Goal: Information Seeking & Learning: Understand process/instructions

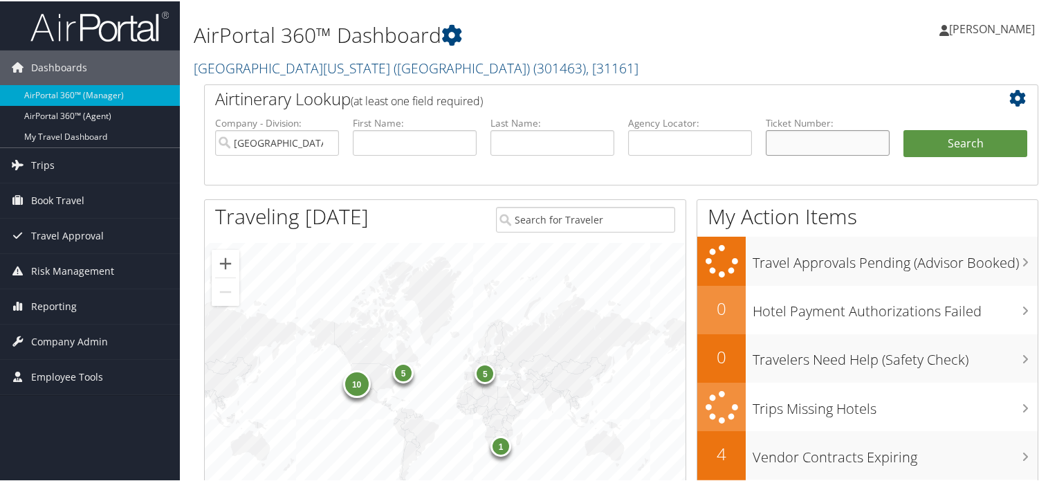
click at [798, 143] on input "text" at bounding box center [828, 142] width 124 height 26
click at [102, 337] on span "Company Admin" at bounding box center [69, 340] width 77 height 35
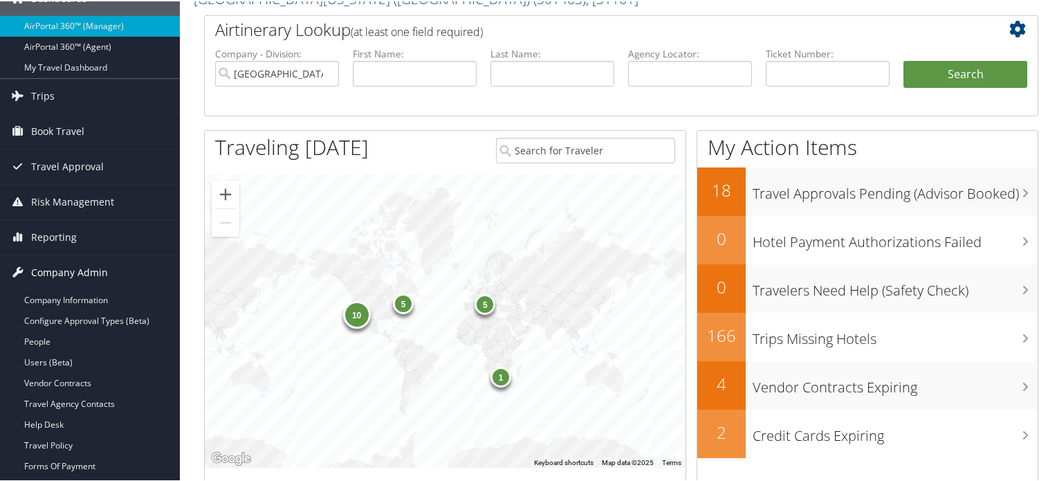
scroll to position [138, 0]
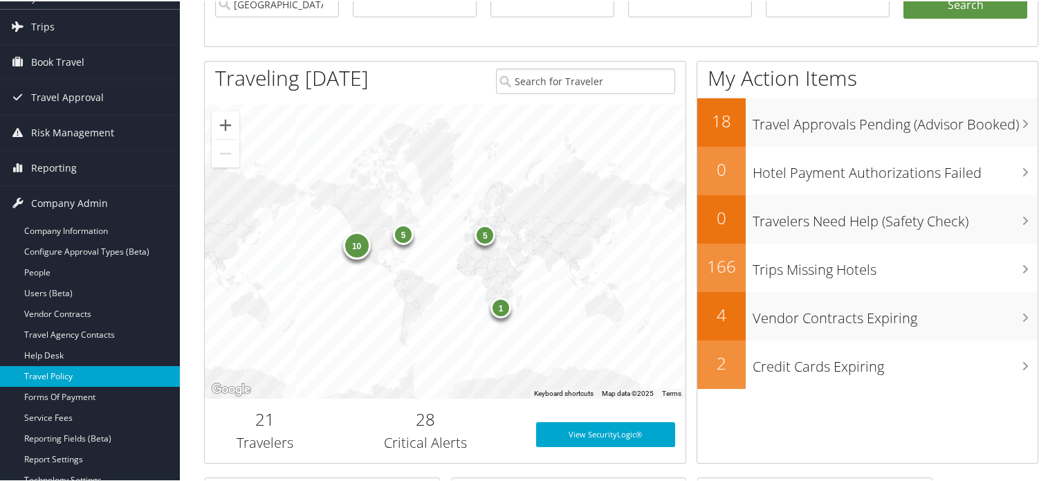
click at [72, 374] on link "Travel Policy" at bounding box center [90, 375] width 180 height 21
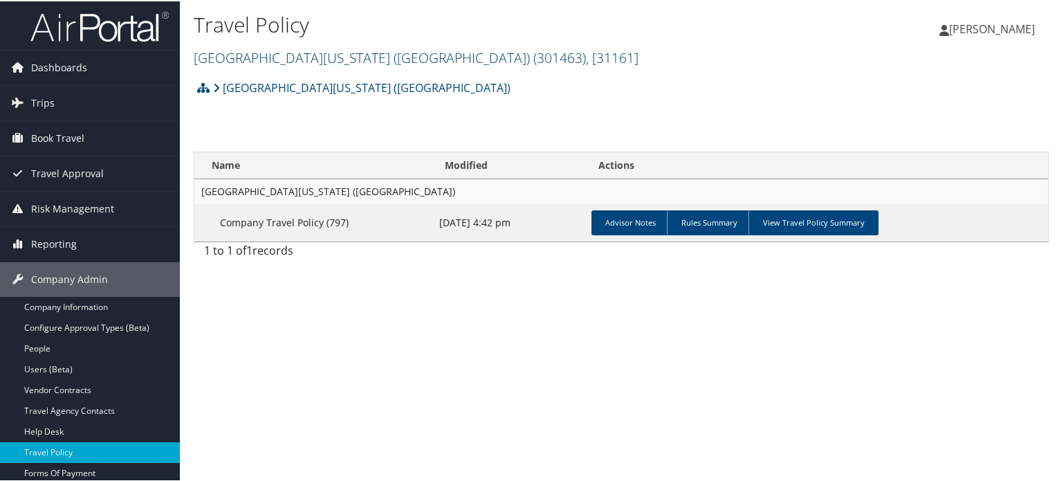
click at [586, 55] on span ", [ 31161 ]" at bounding box center [612, 56] width 53 height 19
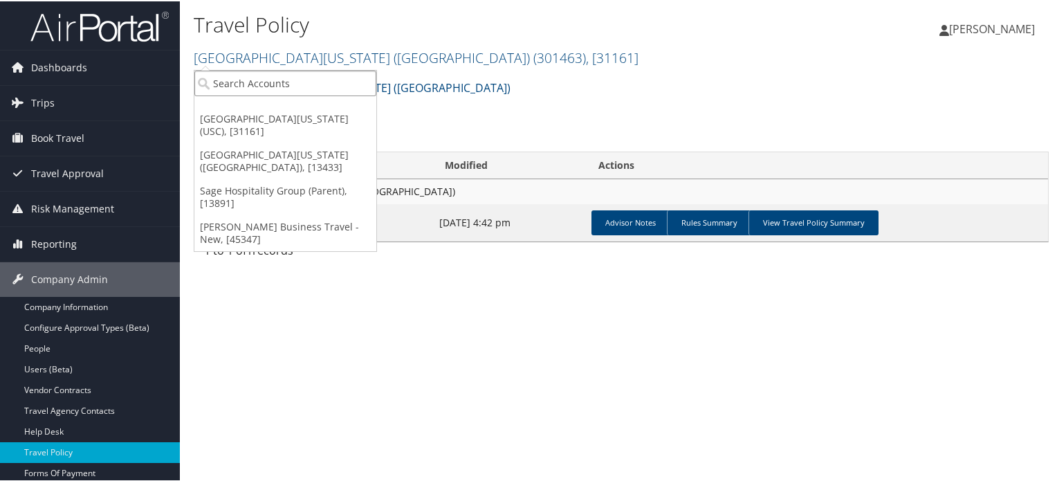
click at [282, 87] on input "search" at bounding box center [285, 82] width 182 height 26
paste input "ACCUTEMP"
type input "ACCUTEMP"
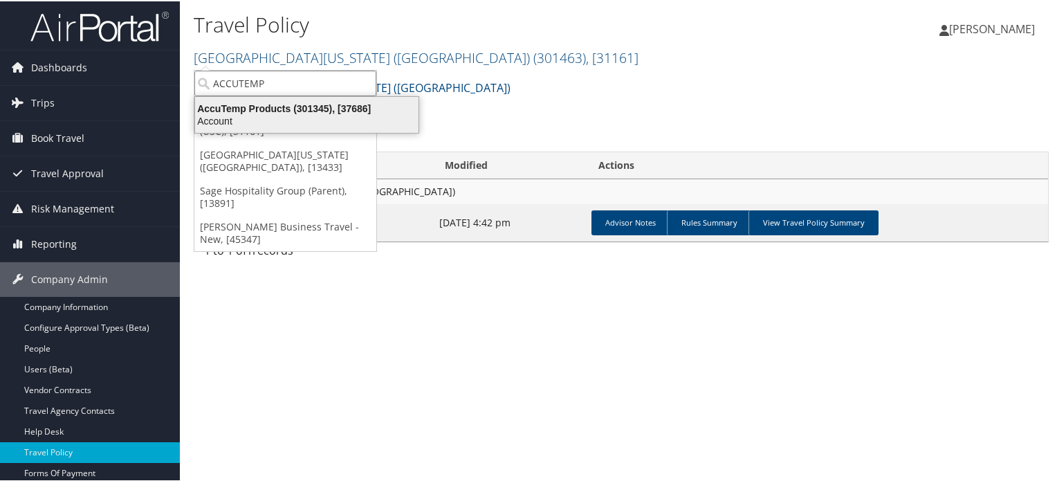
click at [307, 115] on div "Account" at bounding box center [307, 119] width 240 height 12
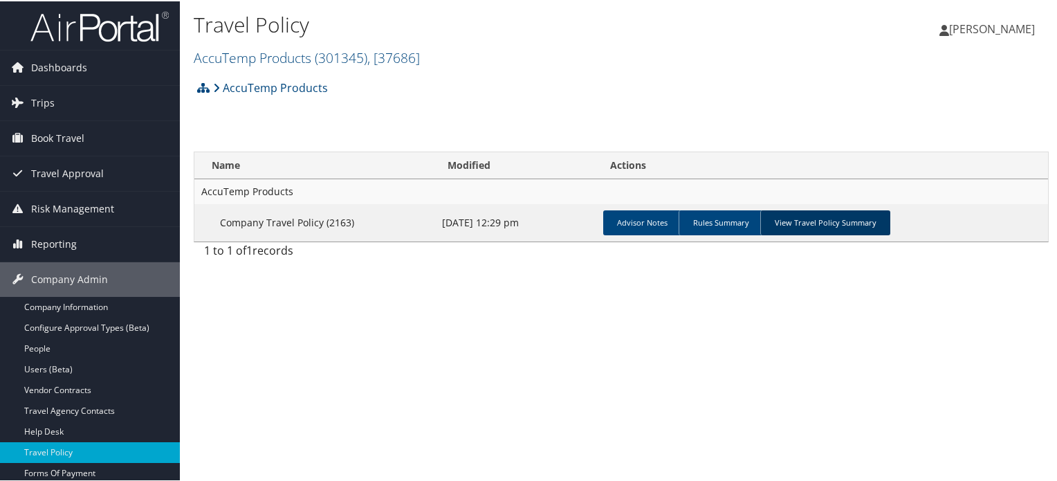
click at [808, 223] on link "View Travel Policy Summary" at bounding box center [826, 221] width 130 height 25
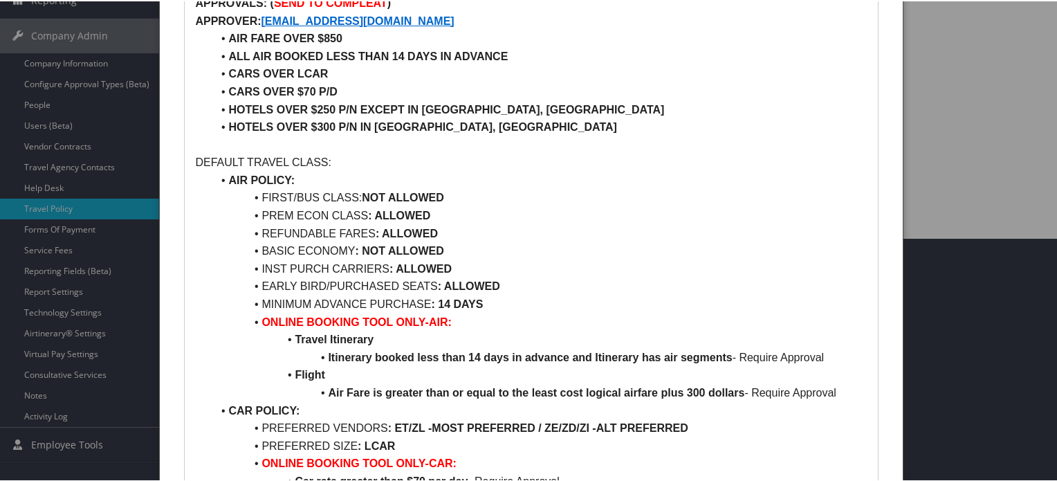
scroll to position [277, 0]
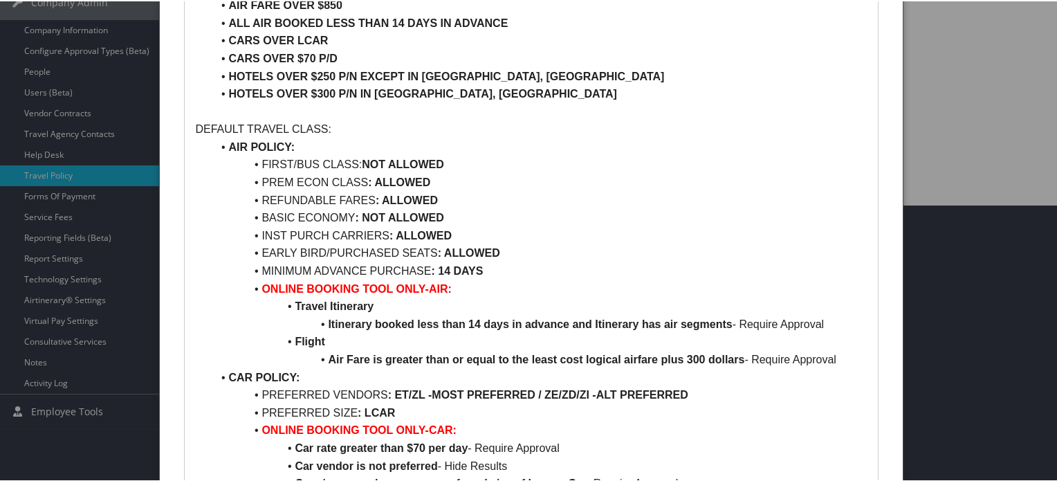
click at [376, 160] on strong "NOT ALLOWED" at bounding box center [403, 163] width 82 height 12
drag, startPoint x: 376, startPoint y: 160, endPoint x: 442, endPoint y: 161, distance: 65.8
click at [442, 161] on strong "NOT ALLOWED" at bounding box center [403, 163] width 82 height 12
click at [277, 179] on li "PREM ECON CLASS : ALLOWED" at bounding box center [539, 181] width 655 height 18
drag, startPoint x: 277, startPoint y: 179, endPoint x: 480, endPoint y: 179, distance: 203.5
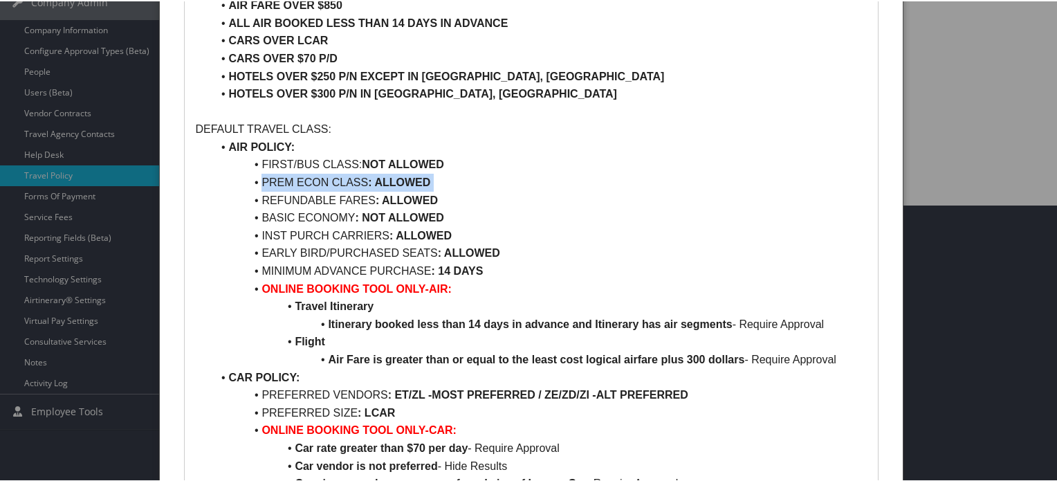
click at [480, 179] on li "PREM ECON CLASS : ALLOWED" at bounding box center [539, 181] width 655 height 18
click at [280, 196] on li "REFUNDABLE FARES : ALLOWED" at bounding box center [539, 199] width 655 height 18
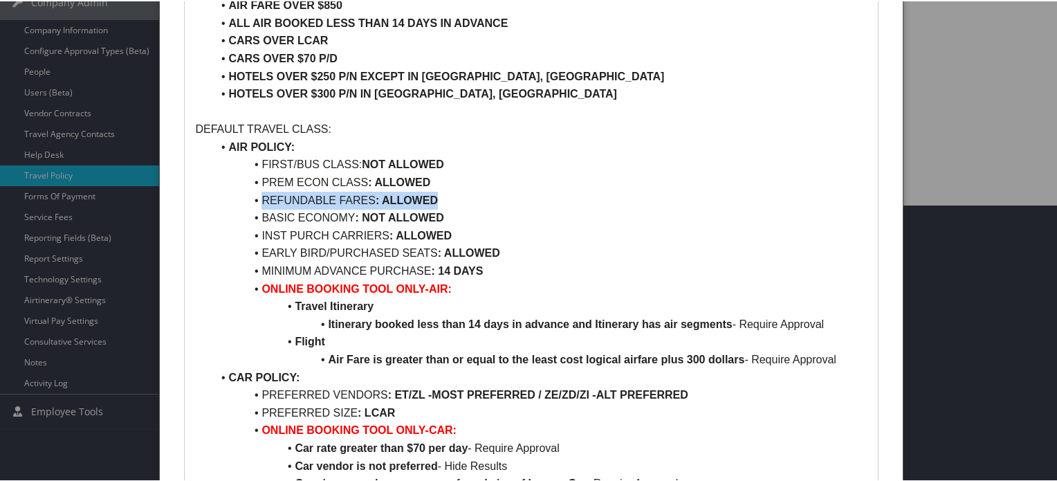
drag, startPoint x: 280, startPoint y: 196, endPoint x: 390, endPoint y: 201, distance: 110.8
click at [390, 201] on li "REFUNDABLE FARES : ALLOWED" at bounding box center [539, 199] width 655 height 18
click at [277, 218] on li "BASIC ECONOMY : NOT ALLOWED" at bounding box center [539, 217] width 655 height 18
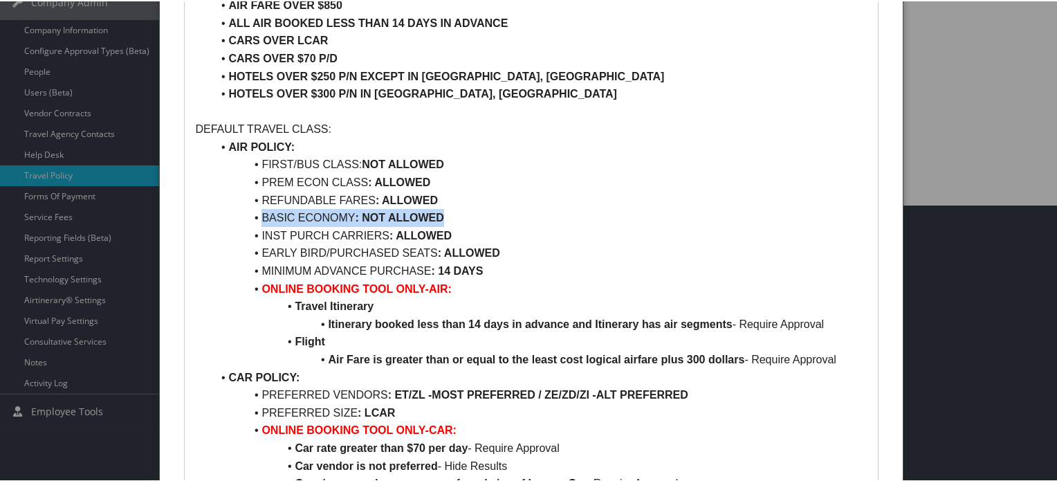
drag, startPoint x: 277, startPoint y: 218, endPoint x: 407, endPoint y: 217, distance: 130.1
click at [407, 217] on li "BASIC ECONOMY : NOT ALLOWED" at bounding box center [539, 217] width 655 height 18
click at [263, 235] on li "INST PURCH CARRIERS : ALLOWED" at bounding box center [539, 235] width 655 height 18
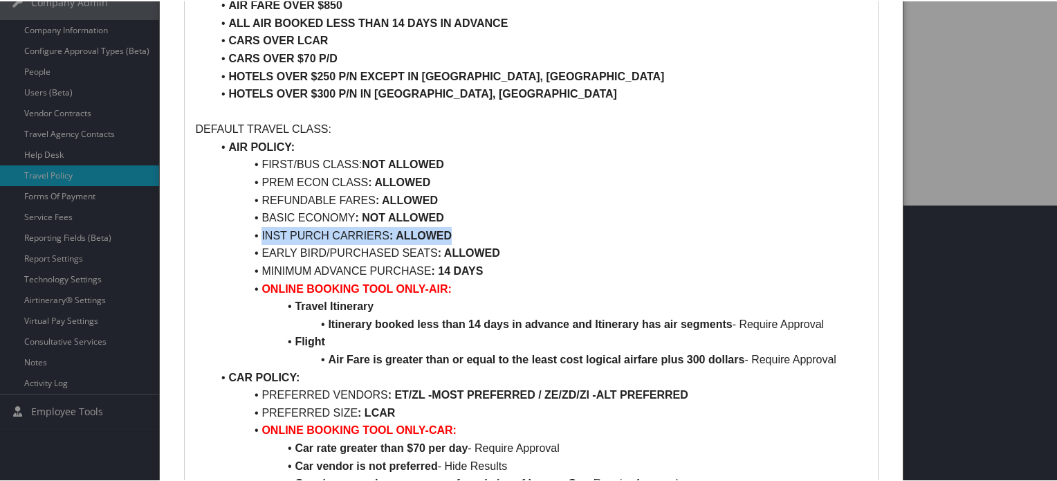
drag, startPoint x: 263, startPoint y: 235, endPoint x: 401, endPoint y: 235, distance: 137.7
click at [401, 235] on li "INST PURCH CARRIERS : ALLOWED" at bounding box center [539, 235] width 655 height 18
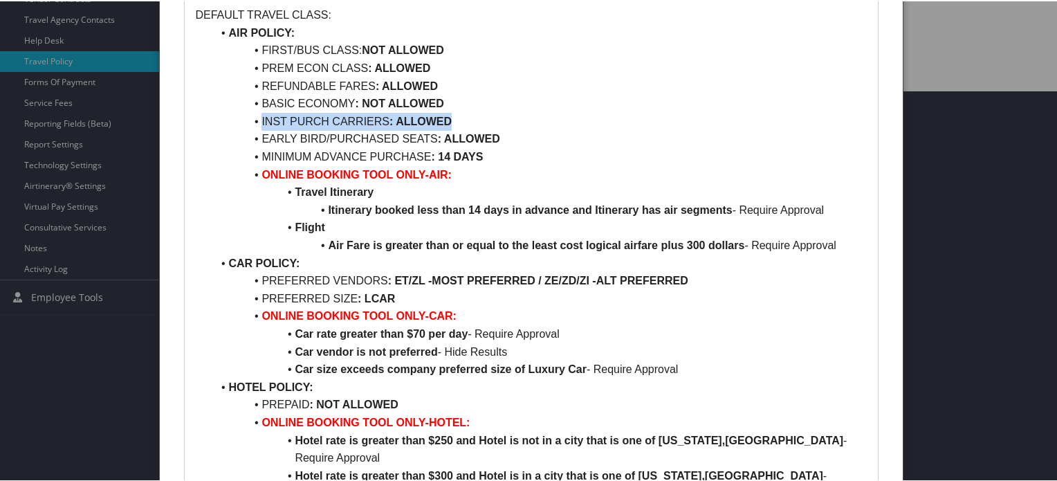
scroll to position [415, 0]
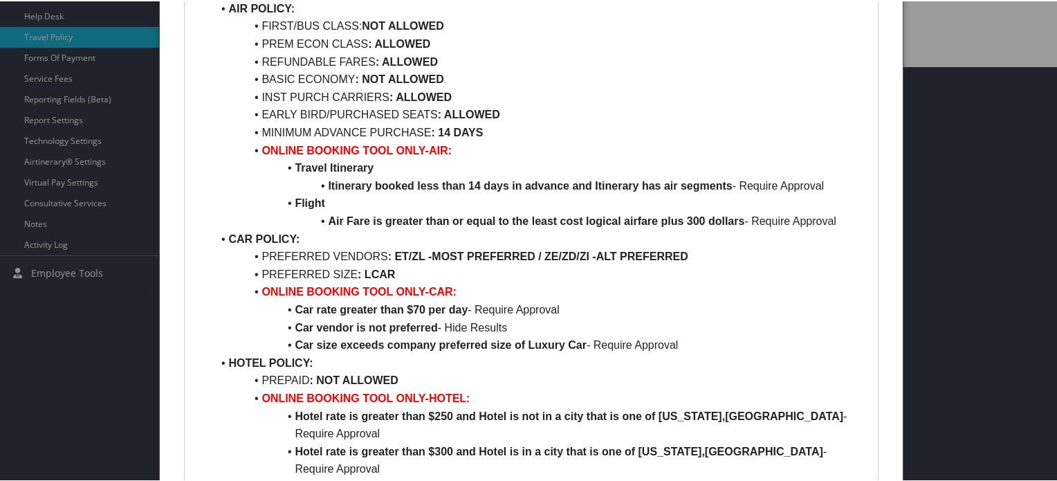
click at [271, 112] on li "EARLY BIRD/PURCHASED SEATS : ALLOWED" at bounding box center [539, 114] width 655 height 18
drag, startPoint x: 271, startPoint y: 112, endPoint x: 302, endPoint y: 112, distance: 31.1
click at [302, 112] on li "EARLY BIRD/PURCHASED SEATS : ALLOWED" at bounding box center [539, 114] width 655 height 18
click at [411, 112] on li "EARLY BIRD/PURCHASED SEATS : ALLOWED" at bounding box center [539, 114] width 655 height 18
drag, startPoint x: 411, startPoint y: 112, endPoint x: 367, endPoint y: 113, distance: 43.6
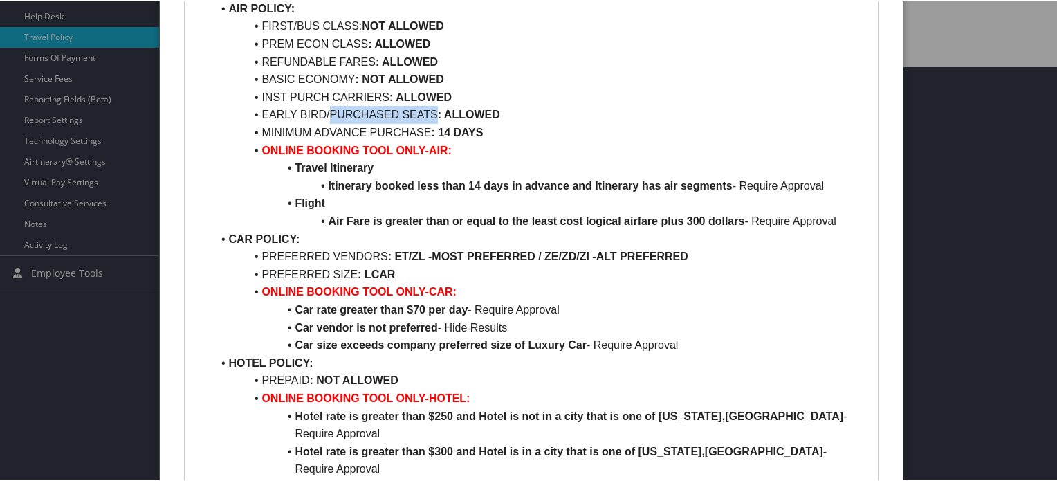
click at [367, 113] on li "EARLY BIRD/PURCHASED SEATS : ALLOWED" at bounding box center [539, 114] width 655 height 18
click at [280, 115] on li "EARLY BIRD/PURCHASED SEATS : ALLOWED" at bounding box center [539, 114] width 655 height 18
drag, startPoint x: 280, startPoint y: 115, endPoint x: 327, endPoint y: 115, distance: 47.1
click at [327, 115] on li "EARLY BIRD/PURCHASED SEATS : ALLOWED" at bounding box center [539, 114] width 655 height 18
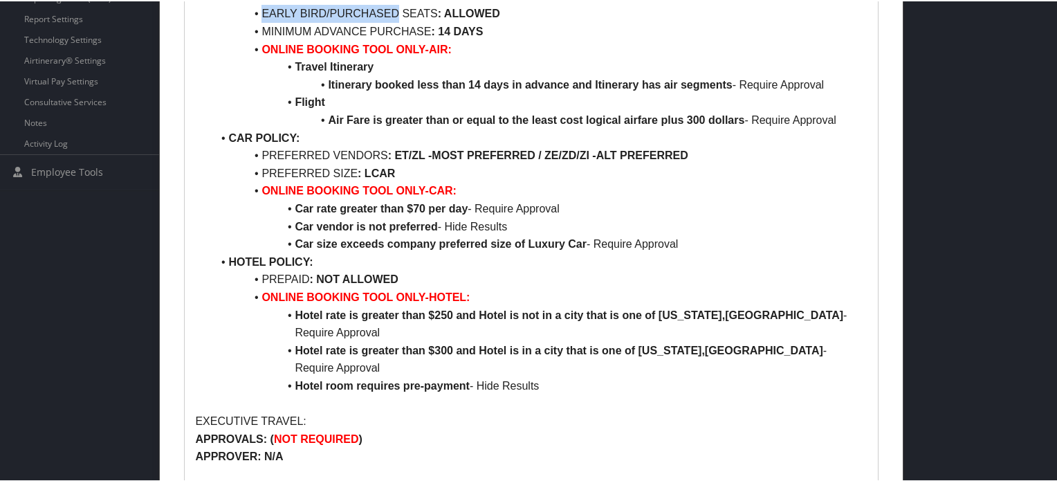
scroll to position [484, 0]
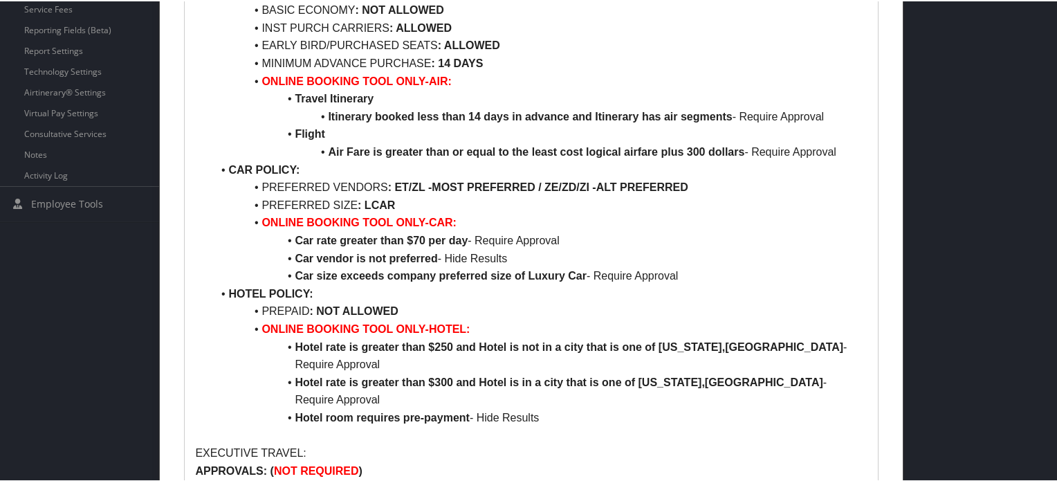
click at [280, 187] on li "PREFERRED VENDORS : ET/ZL -MOST PREFERRED / ZE/ZD/ZI -ALT PREFERRED" at bounding box center [539, 186] width 655 height 18
drag, startPoint x: 280, startPoint y: 187, endPoint x: 363, endPoint y: 187, distance: 83.0
click at [363, 187] on li "PREFERRED VENDORS : ET/ZL -MOST PREFERRED / ZE/ZD/ZI -ALT PREFERRED" at bounding box center [539, 186] width 655 height 18
click at [401, 184] on strong ": ET/ZL -MOST PREFERRED / ZE/ZD/ZI -ALT PREFERRED" at bounding box center [538, 186] width 300 height 12
drag, startPoint x: 401, startPoint y: 184, endPoint x: 415, endPoint y: 184, distance: 13.1
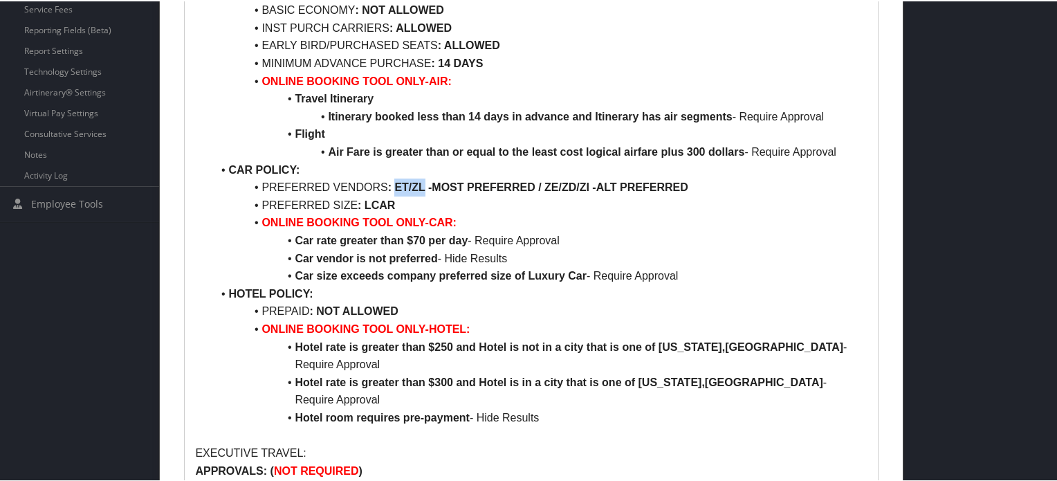
click at [415, 184] on strong ": ET/ZL -MOST PREFERRED / ZE/ZD/ZI -ALT PREFERRED" at bounding box center [538, 186] width 300 height 12
click at [456, 185] on strong ": ET/ZL -MOST PREFERRED / ZE/ZD/ZI -ALT PREFERRED" at bounding box center [538, 186] width 300 height 12
drag, startPoint x: 456, startPoint y: 185, endPoint x: 500, endPoint y: 185, distance: 44.3
click at [500, 185] on strong ": ET/ZL -MOST PREFERRED / ZE/ZD/ZI -ALT PREFERRED" at bounding box center [538, 186] width 300 height 12
click at [608, 188] on strong ": ET/ZL -MOST PREFERRED / ZE/ZD/ZI -ALT PREFERRED" at bounding box center [538, 186] width 300 height 12
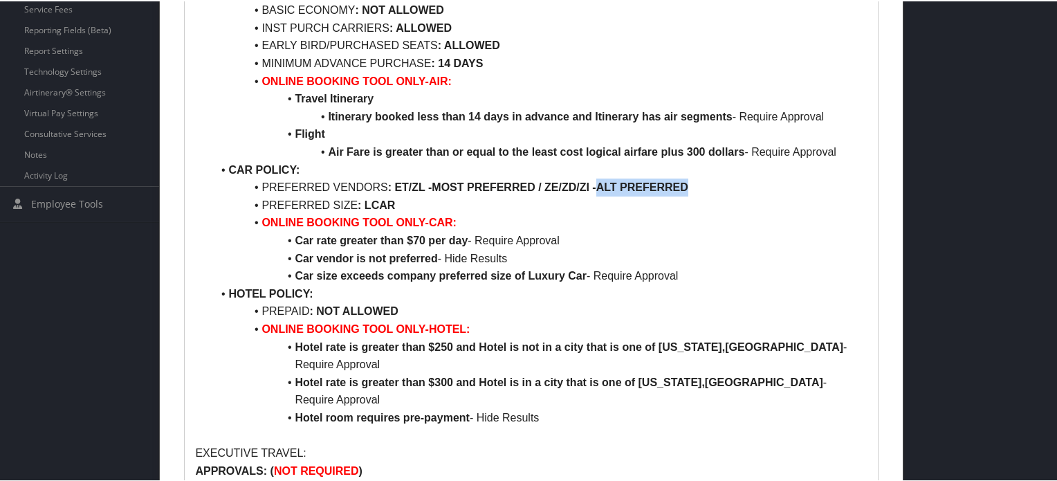
drag, startPoint x: 608, startPoint y: 188, endPoint x: 645, endPoint y: 186, distance: 37.4
click at [645, 186] on strong ": ET/ZL -MOST PREFERRED / ZE/ZD/ZI -ALT PREFERRED" at bounding box center [538, 186] width 300 height 12
click at [550, 189] on strong ": ET/ZL -MOST PREFERRED / ZE/ZD/ZI -ALT PREFERRED" at bounding box center [538, 186] width 300 height 12
drag, startPoint x: 550, startPoint y: 189, endPoint x: 581, endPoint y: 189, distance: 31.1
click at [581, 189] on strong ": ET/ZL -MOST PREFERRED / ZE/ZD/ZI -ALT PREFERRED" at bounding box center [538, 186] width 300 height 12
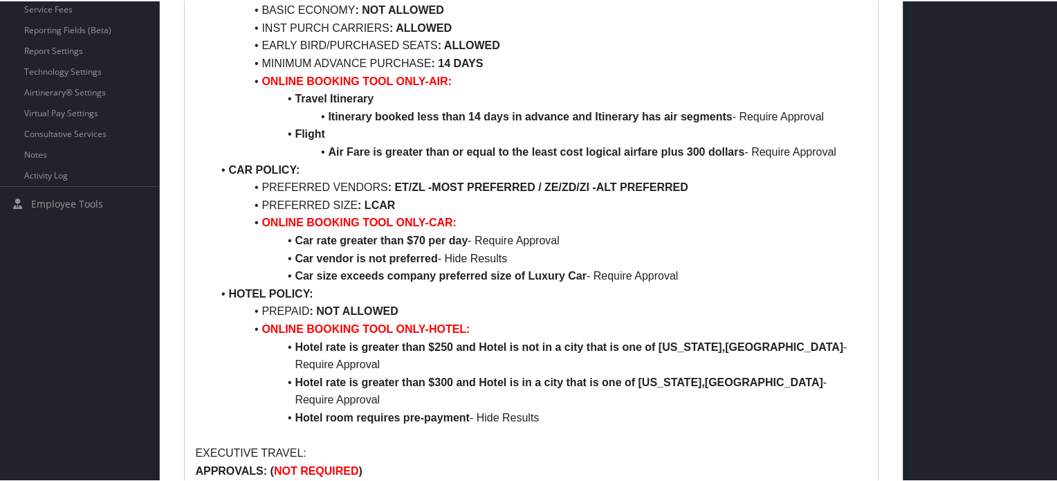
click at [444, 182] on strong ": ET/ZL -MOST PREFERRED / ZE/ZD/ZI -ALT PREFERRED" at bounding box center [538, 186] width 300 height 12
drag, startPoint x: 444, startPoint y: 182, endPoint x: 491, endPoint y: 182, distance: 47.1
click at [491, 182] on strong ": ET/ZL -MOST PREFERRED / ZE/ZD/ZI -ALT PREFERRED" at bounding box center [538, 186] width 300 height 12
drag, startPoint x: 363, startPoint y: 203, endPoint x: 389, endPoint y: 202, distance: 26.3
click at [389, 202] on strong ": LCAR" at bounding box center [376, 204] width 37 height 12
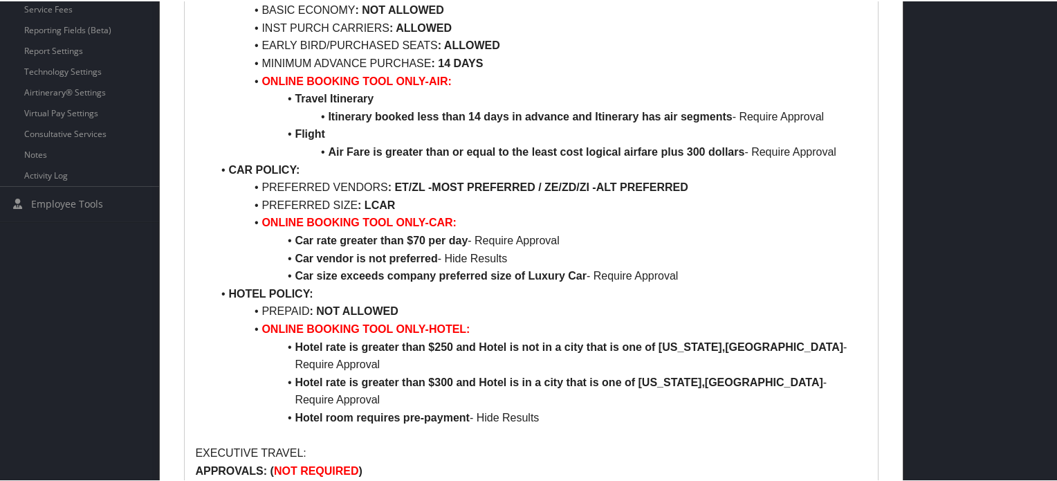
click at [448, 201] on li "PREFERRED SIZE : LCAR" at bounding box center [539, 204] width 655 height 18
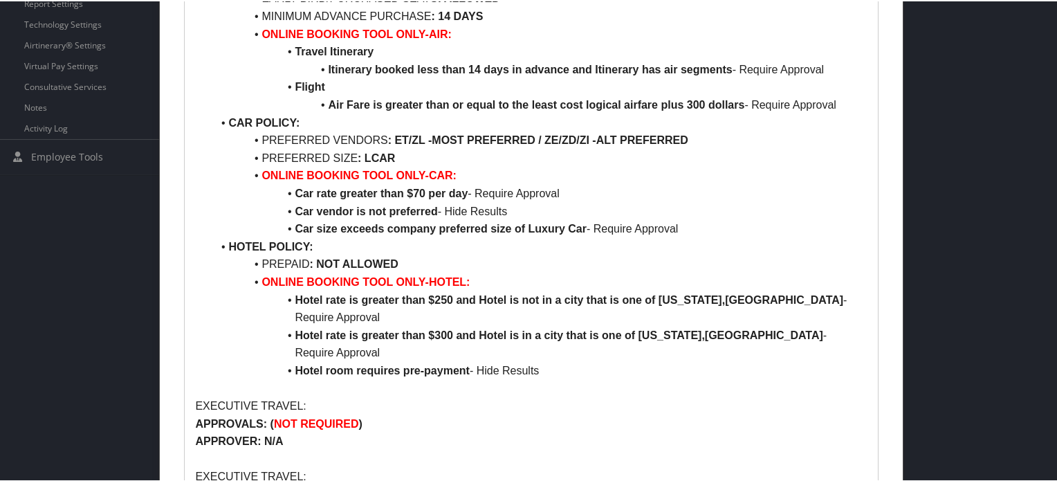
scroll to position [554, 0]
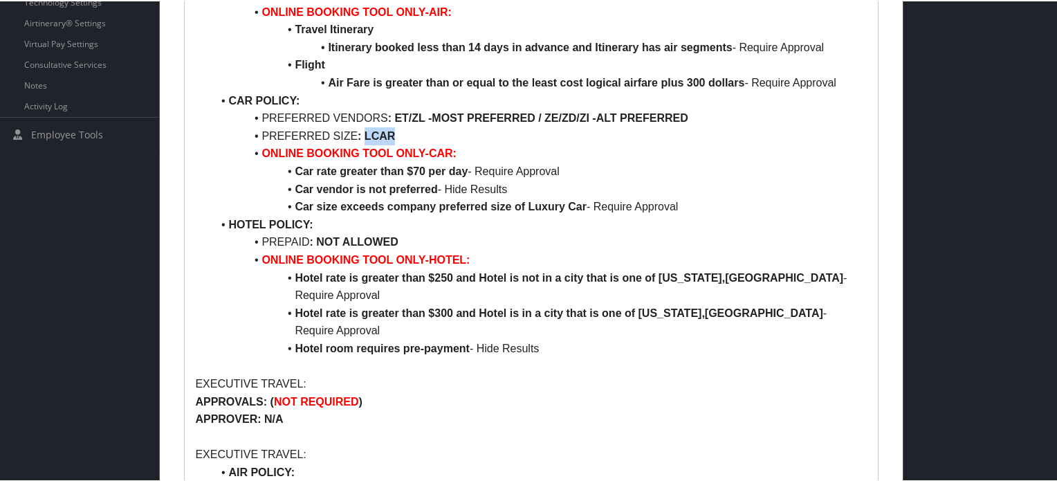
drag, startPoint x: 365, startPoint y: 136, endPoint x: 395, endPoint y: 132, distance: 30.7
click at [395, 132] on li "PREFERRED SIZE : LCAR" at bounding box center [539, 135] width 655 height 18
click at [460, 135] on li "PREFERRED SIZE : LCAR" at bounding box center [539, 135] width 655 height 18
click at [440, 116] on strong ": ET/ZL -MOST PREFERRED / ZE/ZD/ZI -ALT PREFERRED" at bounding box center [538, 117] width 300 height 12
drag, startPoint x: 440, startPoint y: 116, endPoint x: 502, endPoint y: 111, distance: 62.5
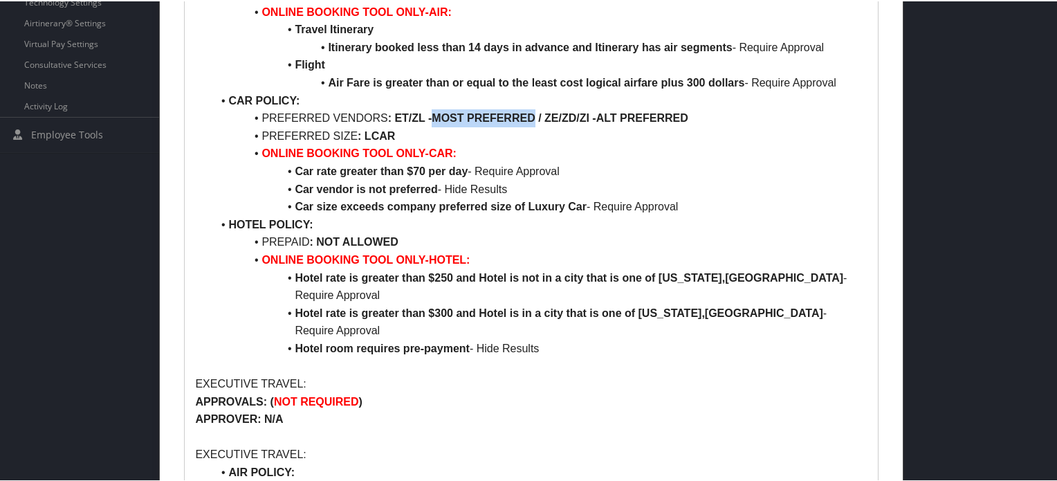
click at [502, 111] on strong ": ET/ZL -MOST PREFERRED / ZE/ZD/ZI -ALT PREFERRED" at bounding box center [538, 117] width 300 height 12
click at [451, 113] on strong ": ET/ZL -MOST PREFERRED / ZE/ZD/ZI -ALT PREFERRED" at bounding box center [538, 117] width 300 height 12
drag, startPoint x: 451, startPoint y: 113, endPoint x: 502, endPoint y: 114, distance: 51.2
click at [502, 114] on strong ": ET/ZL -MOST PREFERRED / ZE/ZD/ZI -ALT PREFERRED" at bounding box center [538, 117] width 300 height 12
click at [565, 143] on li "PREFERRED SIZE : LCAR" at bounding box center [539, 135] width 655 height 18
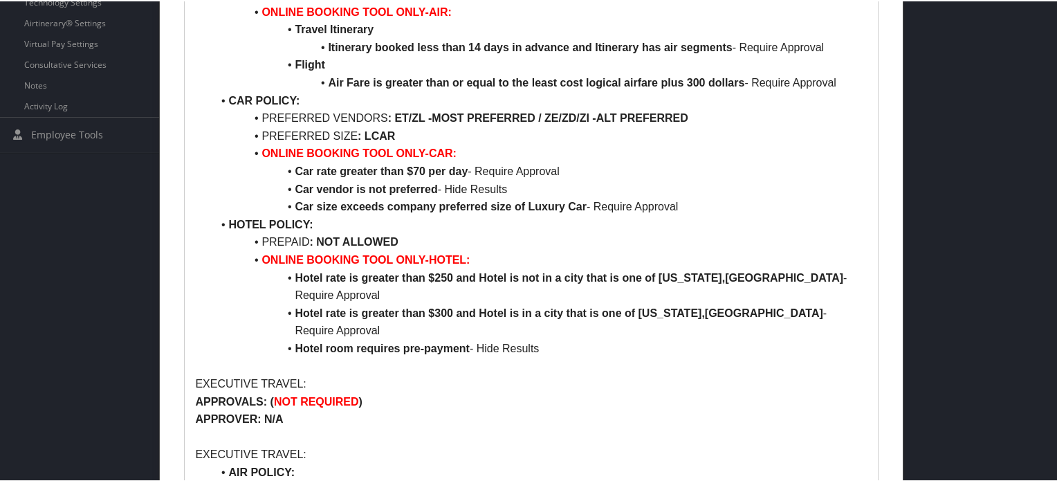
click at [291, 126] on li "PREFERRED SIZE : LCAR" at bounding box center [539, 135] width 655 height 18
drag, startPoint x: 291, startPoint y: 126, endPoint x: 388, endPoint y: 131, distance: 96.4
click at [388, 131] on li "PREFERRED SIZE : LCAR" at bounding box center [539, 135] width 655 height 18
click at [438, 134] on li "PREFERRED SIZE : LCAR" at bounding box center [539, 135] width 655 height 18
click at [367, 134] on strong ": LCAR" at bounding box center [376, 135] width 37 height 12
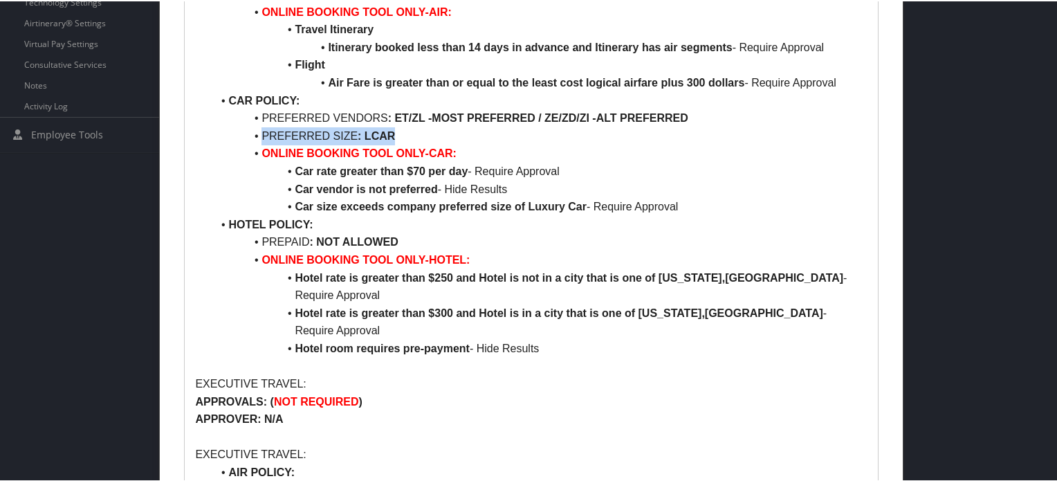
drag, startPoint x: 367, startPoint y: 134, endPoint x: 310, endPoint y: 138, distance: 57.5
click at [310, 138] on li "PREFERRED SIZE : LCAR" at bounding box center [539, 135] width 655 height 18
click at [368, 135] on strong ": LCAR" at bounding box center [376, 135] width 37 height 12
click at [401, 129] on li "PREFERRED SIZE : LCAR" at bounding box center [539, 135] width 655 height 18
